Goal: Book appointment/travel/reservation

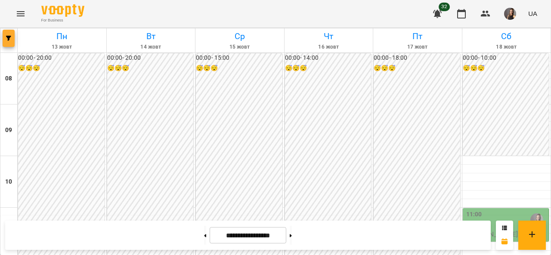
click at [5, 33] on button "button" at bounding box center [9, 38] width 12 height 17
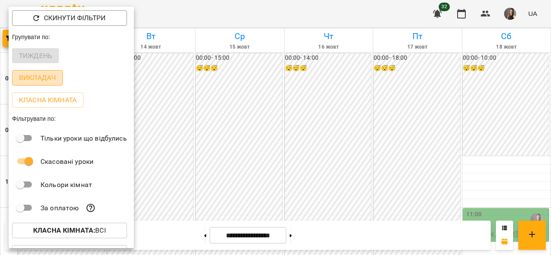
click at [39, 80] on p "Викладач" at bounding box center [37, 78] width 37 height 10
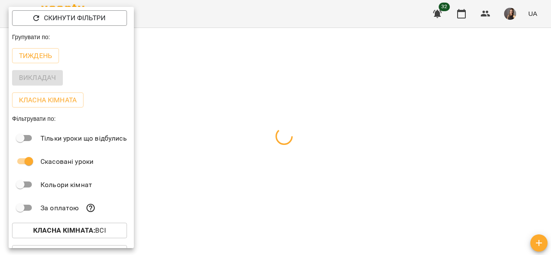
click at [410, 10] on div at bounding box center [275, 127] width 551 height 255
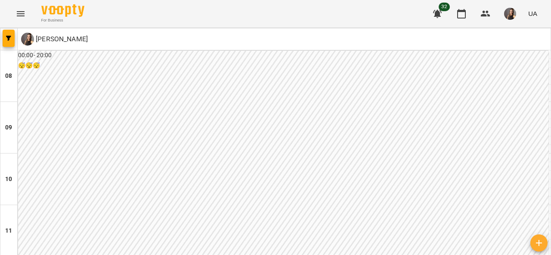
scroll to position [523, 0]
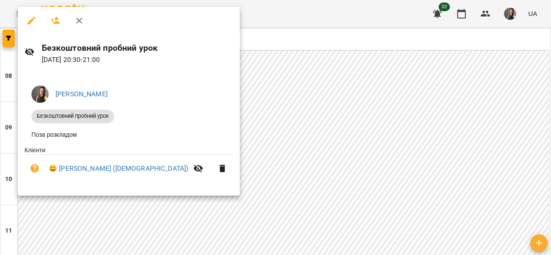
click at [226, 173] on div at bounding box center [275, 127] width 551 height 255
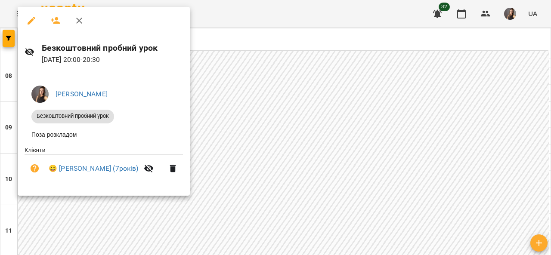
click at [268, 218] on div at bounding box center [275, 127] width 551 height 255
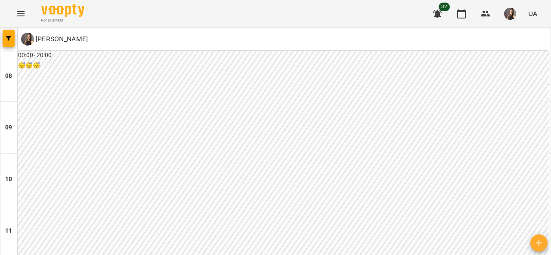
click at [271, 14] on div "For Business 32 UA" at bounding box center [275, 14] width 551 height 28
click at [280, 22] on div "For Business 32 UA" at bounding box center [275, 14] width 551 height 28
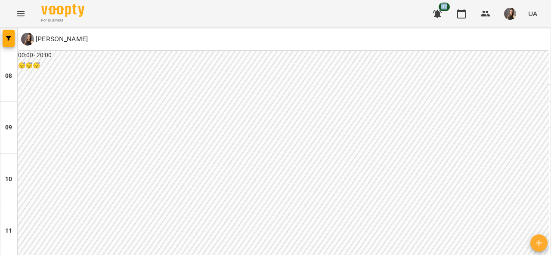
click at [280, 22] on div "For Business 32 UA" at bounding box center [275, 14] width 551 height 28
click at [179, 13] on div "For Business 32 UA" at bounding box center [275, 14] width 551 height 28
click at [179, 15] on div "For Business 32 UA" at bounding box center [275, 14] width 551 height 28
